Goal: Navigation & Orientation: Find specific page/section

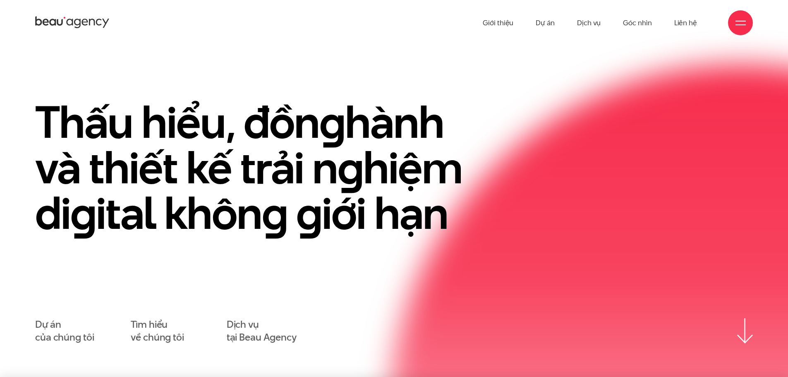
click at [150, 162] on h1 "Thấu hiểu, đồn g hành và thiết kế trải n g hiệm di g ital khôn g g iới hạn" at bounding box center [262, 167] width 455 height 137
click at [541, 24] on link "Dự án" at bounding box center [545, 23] width 19 height 46
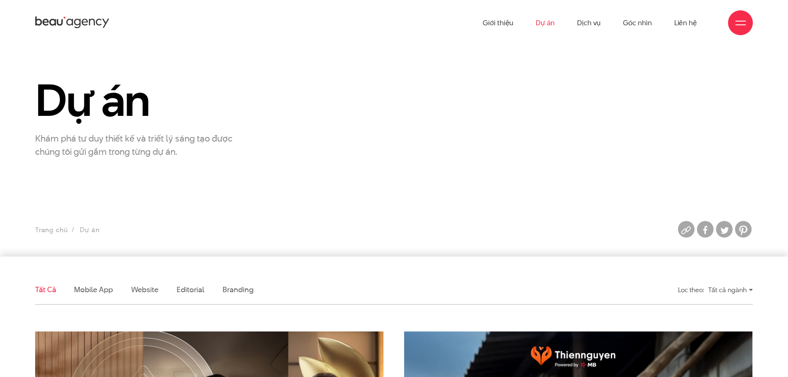
click at [81, 17] on icon at bounding box center [72, 22] width 74 height 14
